Goal: Book appointment/travel/reservation

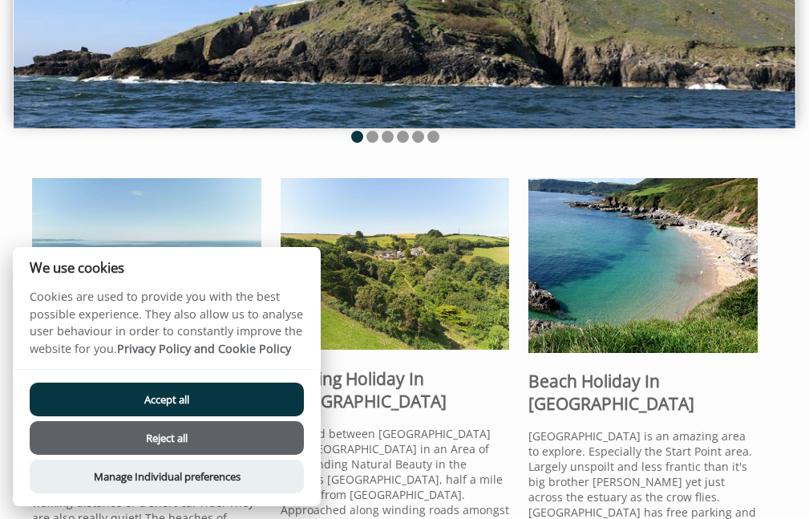
scroll to position [281, 0]
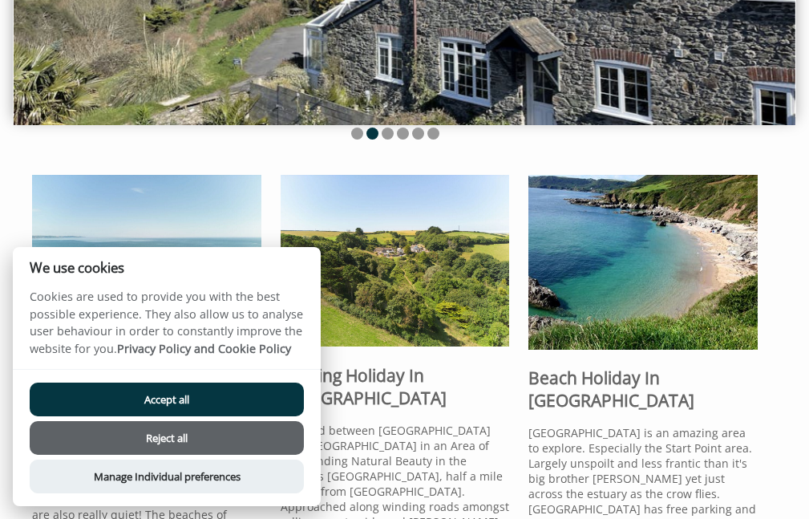
click at [174, 405] on button "Accept all" at bounding box center [167, 399] width 274 height 34
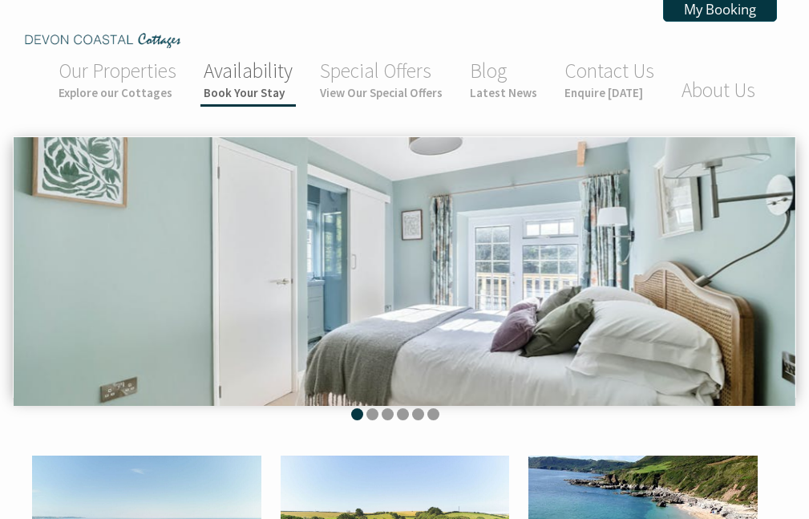
click at [243, 71] on link "Availability Book Your Stay" at bounding box center [248, 79] width 89 height 42
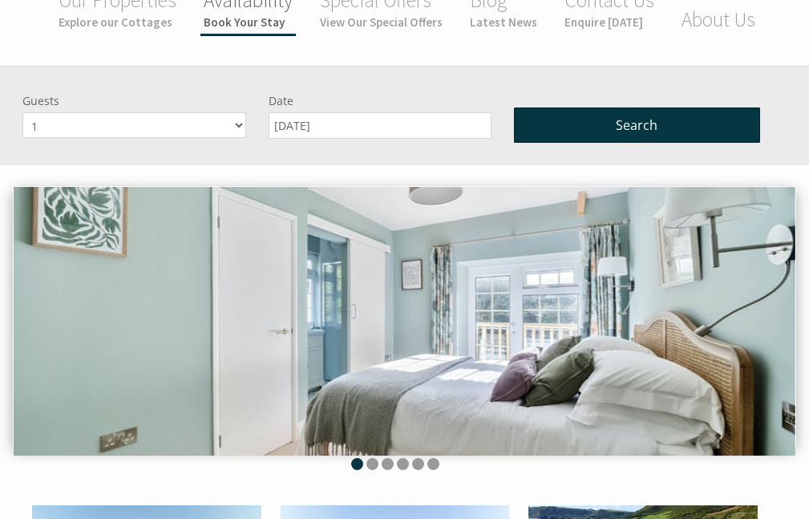
scroll to position [136, 0]
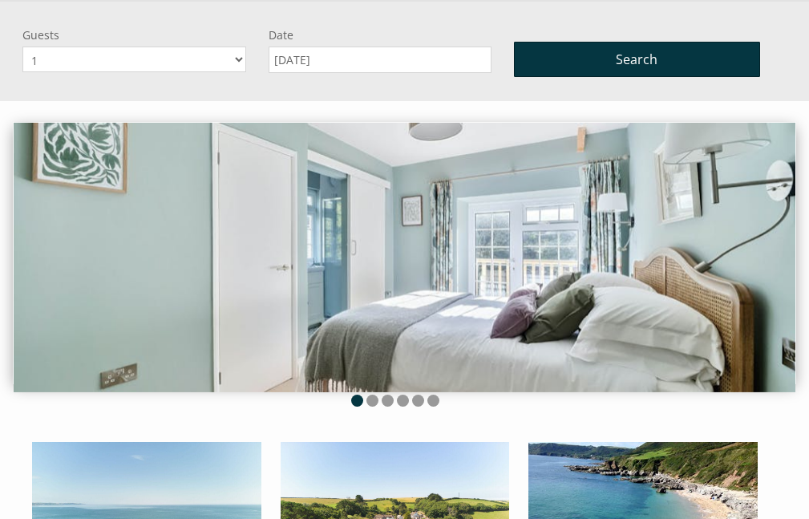
click at [228, 63] on select "1 2 3 4 5 6 7 8 9 10" at bounding box center [134, 59] width 224 height 26
select select "2"
click at [22, 46] on select "1 2 3 4 5 6 7 8 9 10" at bounding box center [134, 59] width 224 height 26
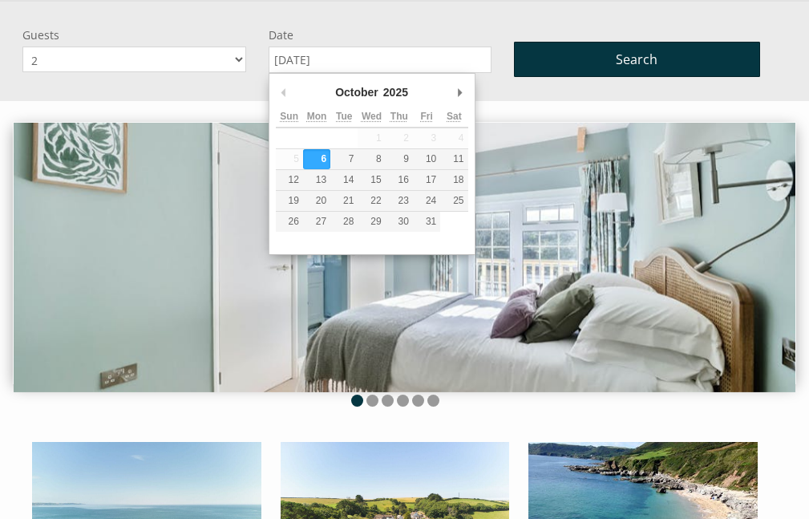
click at [293, 55] on input "[DATE]" at bounding box center [381, 59] width 224 height 26
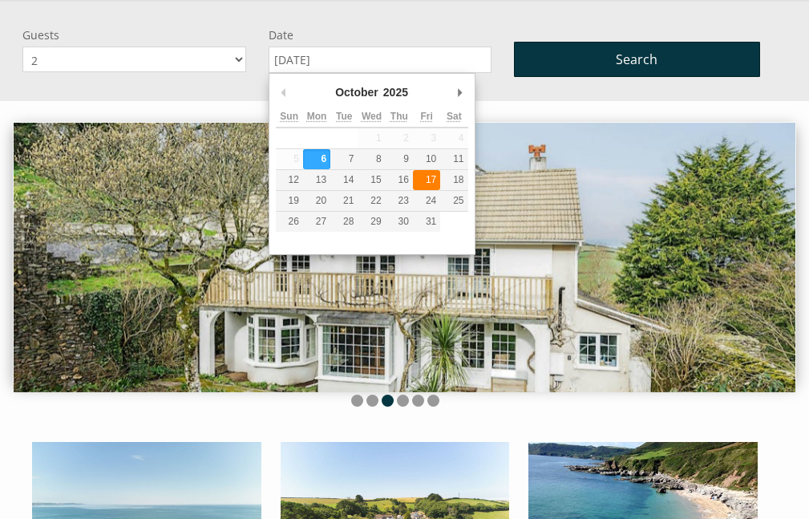
type input "17/10/2025"
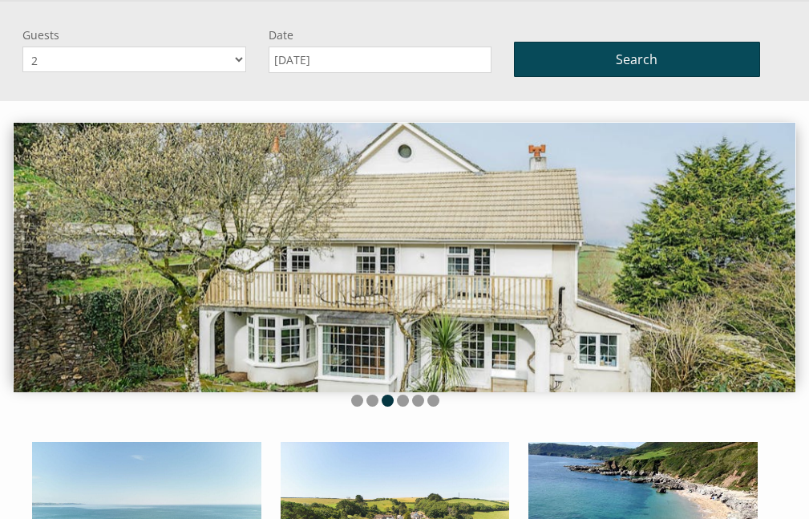
click at [585, 62] on button "Search" at bounding box center [637, 59] width 246 height 35
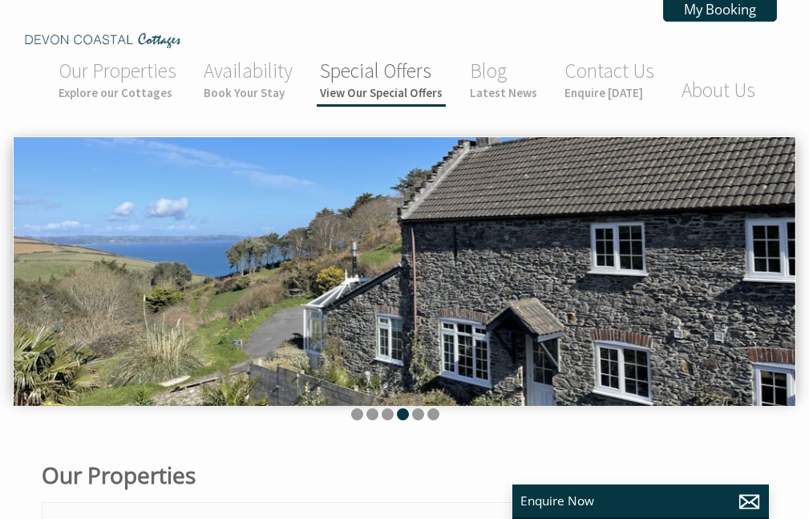
click at [383, 77] on link "Special Offers View Our Special Offers" at bounding box center [381, 79] width 123 height 42
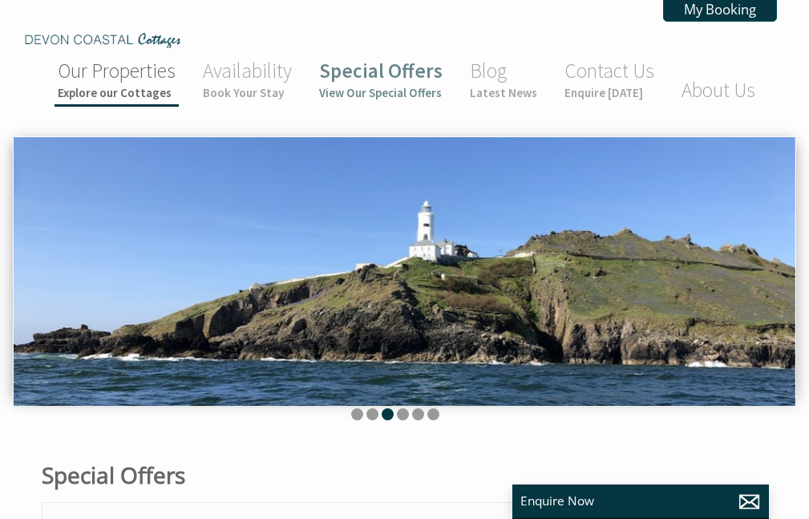
click at [97, 87] on small "Explore our Cottages" at bounding box center [117, 92] width 118 height 15
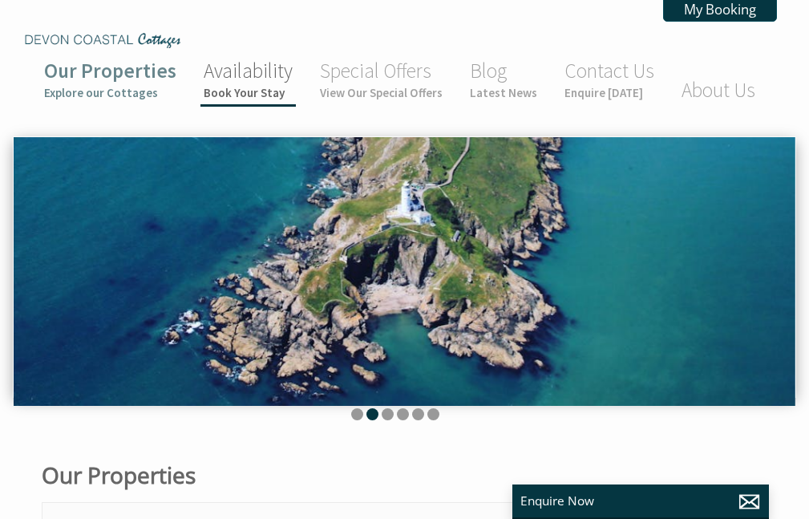
click at [252, 71] on link "Availability Book Your Stay" at bounding box center [248, 79] width 89 height 42
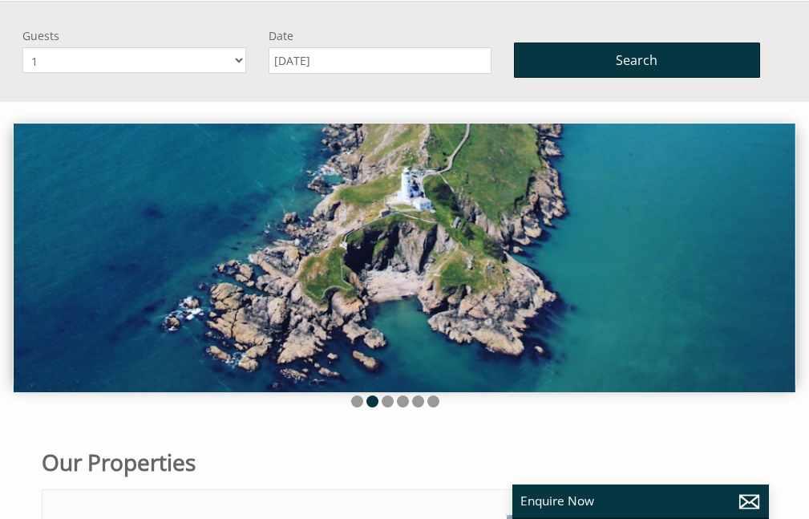
scroll to position [136, 0]
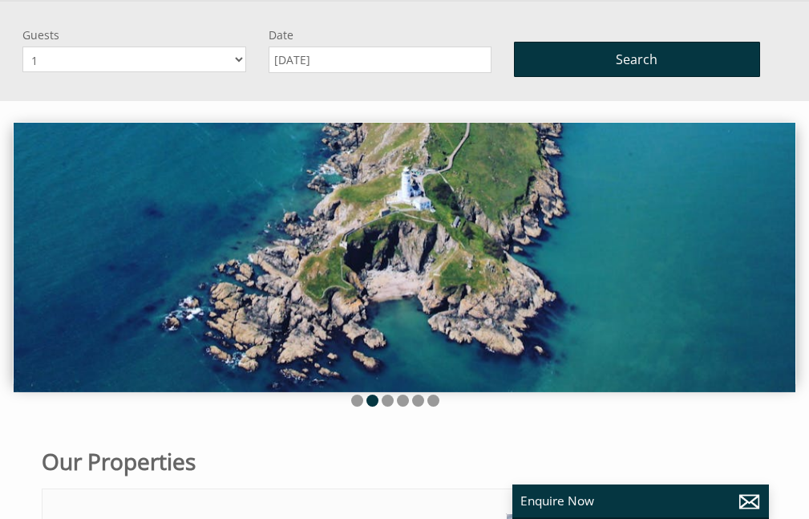
click at [241, 67] on select "1 2 3 4 5 6 7 8 9 10" at bounding box center [134, 59] width 224 height 26
select select "2"
click at [22, 46] on select "1 2 3 4 5 6 7 8 9 10" at bounding box center [134, 59] width 224 height 26
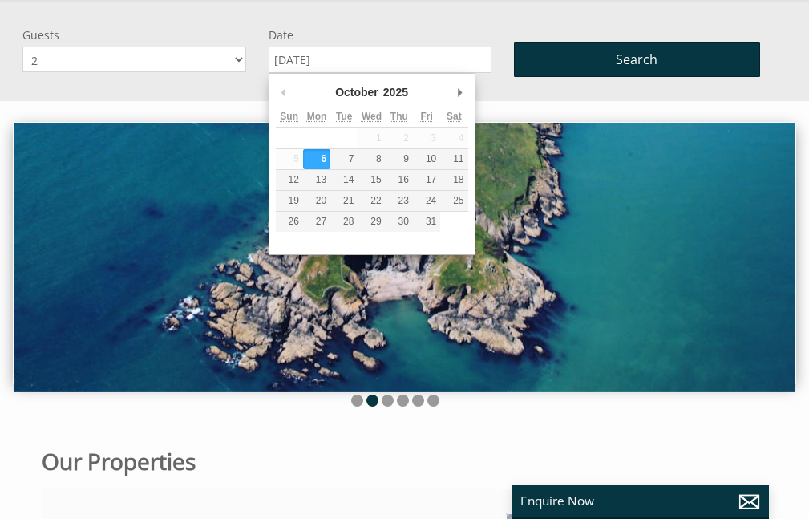
click at [349, 59] on input "[DATE]" at bounding box center [381, 59] width 224 height 26
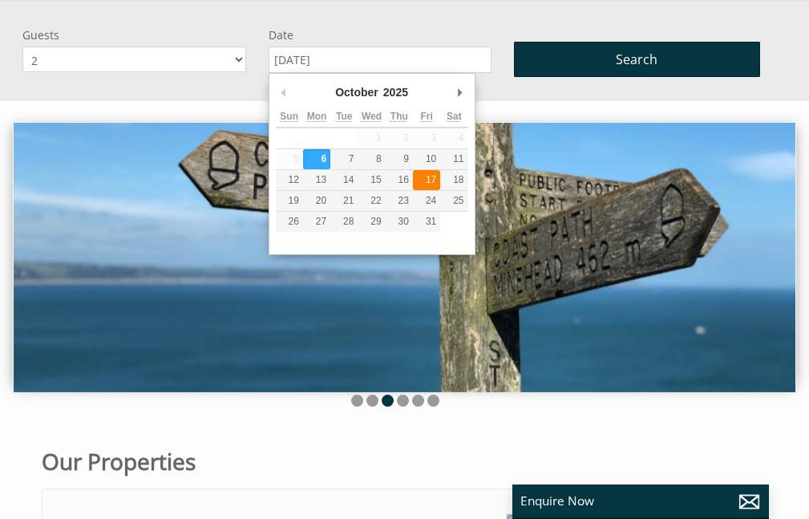
type input "17/10/2025"
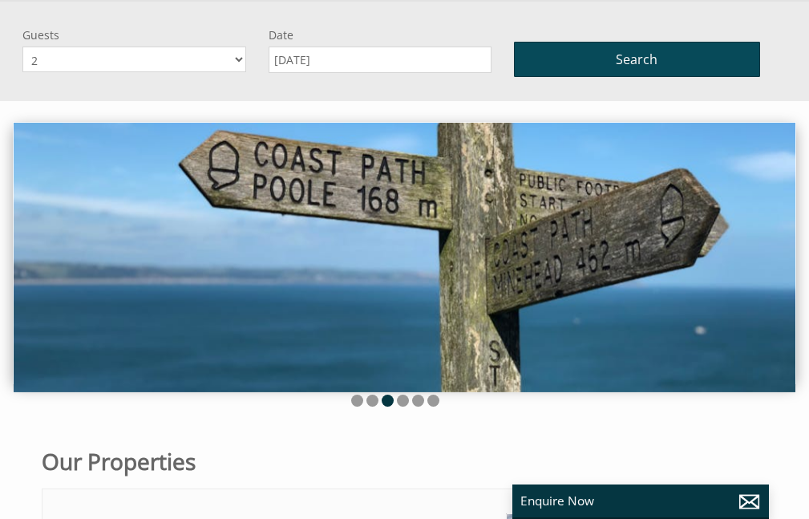
click at [591, 57] on button "Search" at bounding box center [637, 59] width 246 height 35
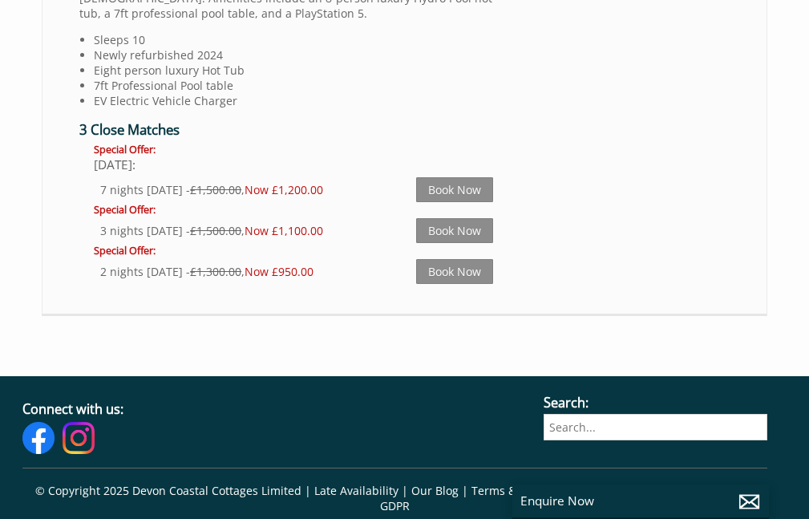
scroll to position [2664, 0]
